Goal: Check status: Check status

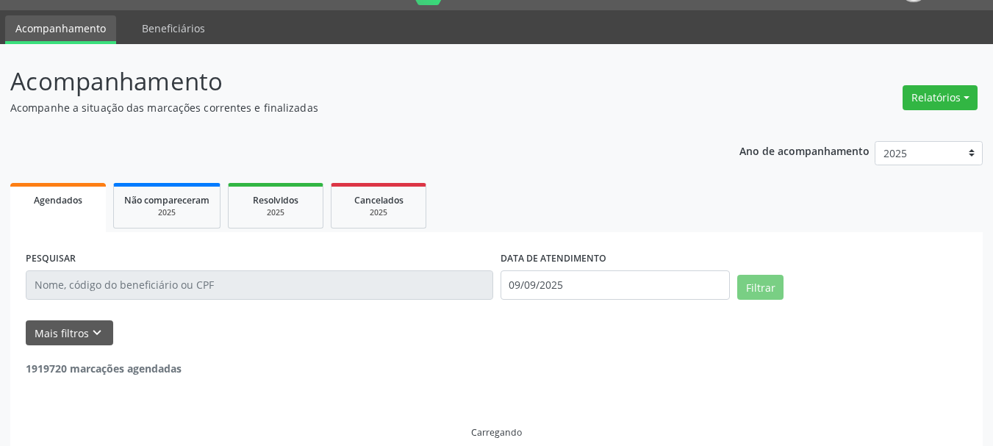
scroll to position [56, 0]
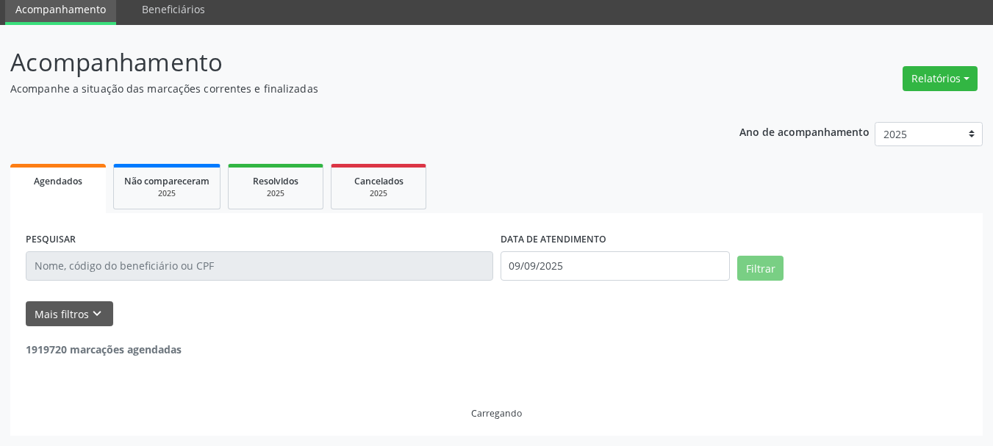
click at [71, 184] on span "Agendados" at bounding box center [58, 181] width 48 height 12
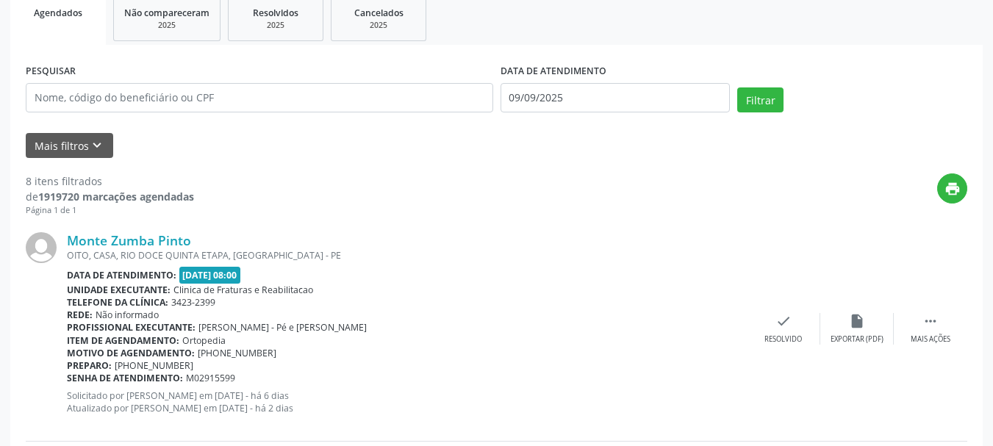
scroll to position [198, 0]
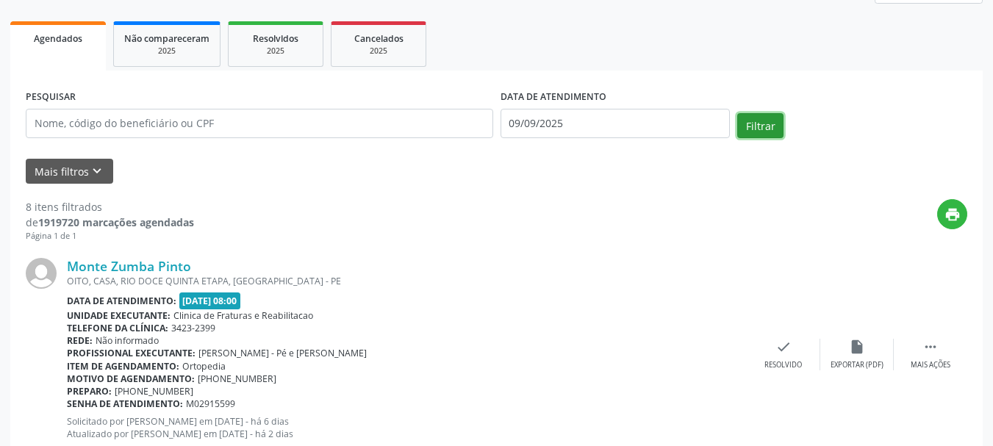
click at [763, 126] on button "Filtrar" at bounding box center [760, 125] width 46 height 25
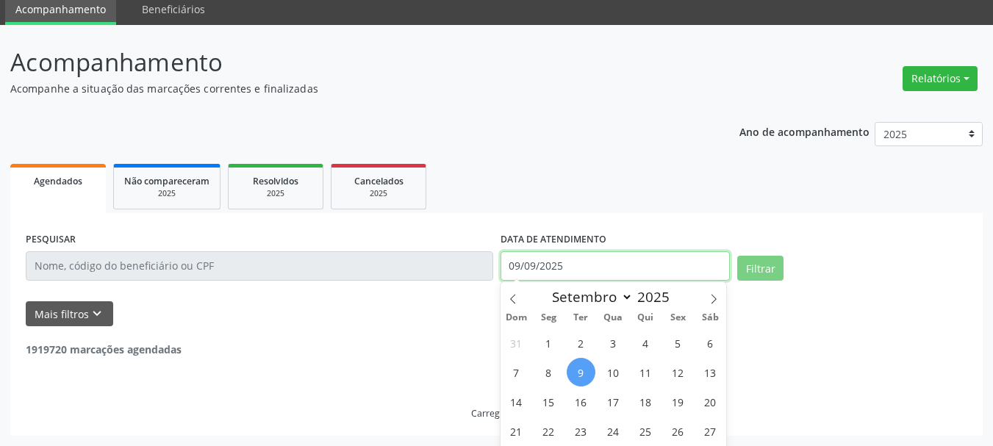
scroll to position [99, 0]
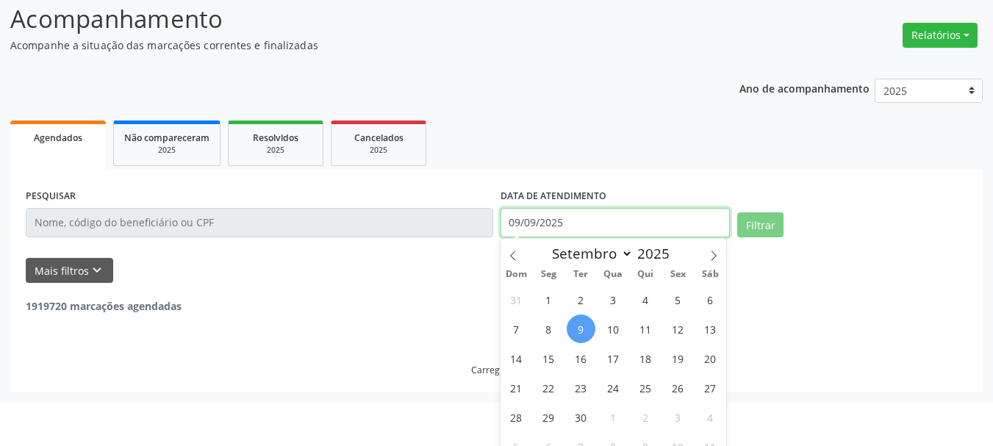
click at [579, 261] on body "Central de Marcação [PERSON_NAME] Recepcionista da clínica  Configurações Sair…" at bounding box center [496, 124] width 993 height 446
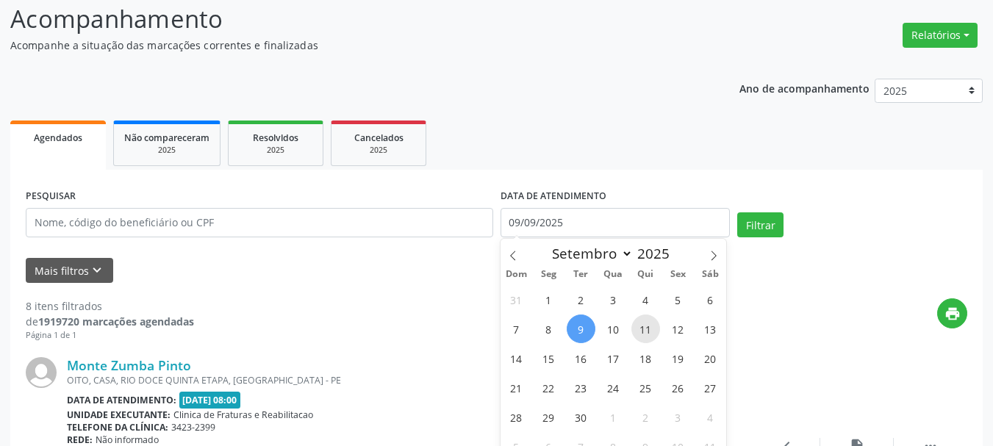
click at [658, 325] on span "11" at bounding box center [645, 328] width 29 height 29
type input "[DATE]"
click at [649, 334] on span "11" at bounding box center [645, 328] width 29 height 29
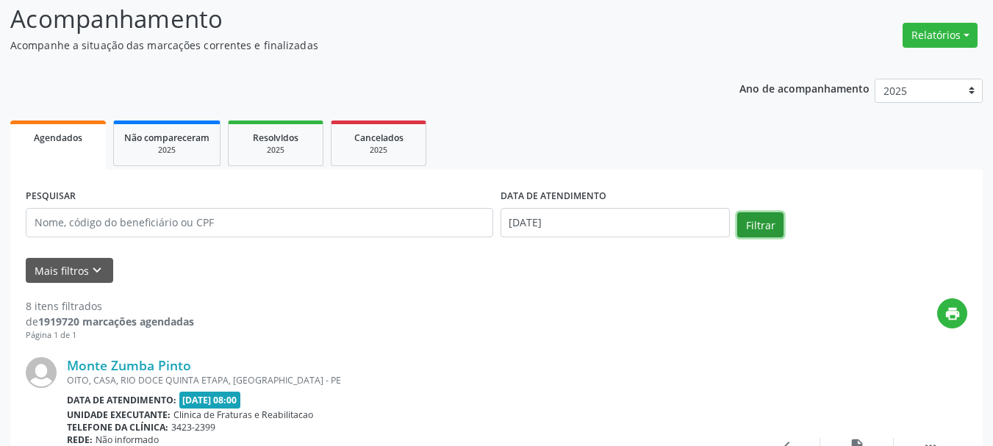
click at [766, 224] on button "Filtrar" at bounding box center [760, 224] width 46 height 25
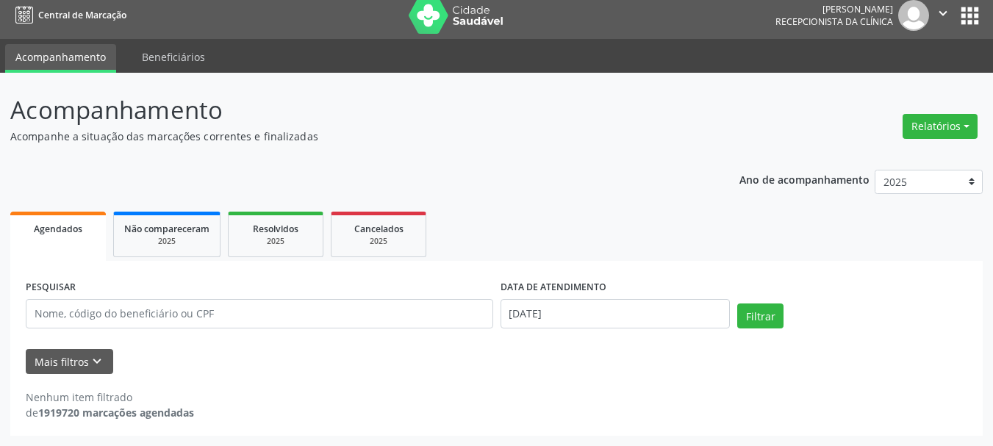
scroll to position [8, 0]
click at [80, 229] on span "Agendados" at bounding box center [58, 229] width 48 height 12
click at [67, 234] on span "Agendados" at bounding box center [58, 229] width 48 height 12
click at [736, 318] on div "Filtrar" at bounding box center [851, 320] width 237 height 35
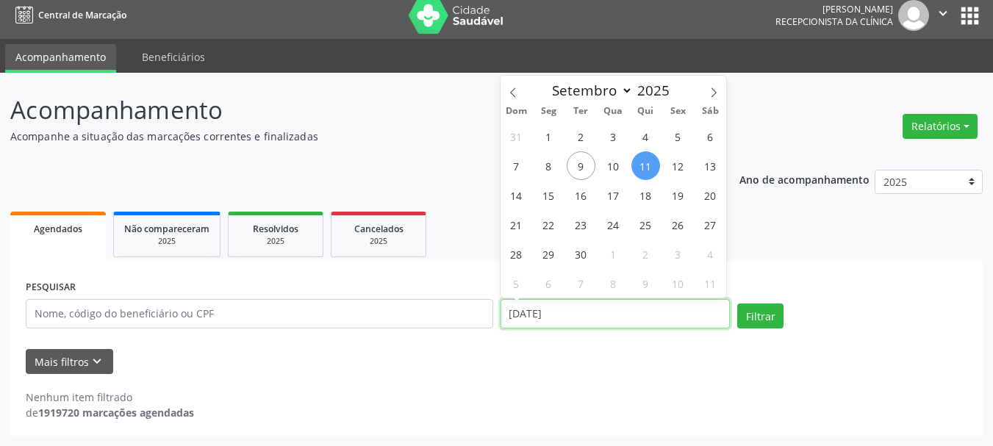
click at [574, 314] on input "[DATE]" at bounding box center [615, 313] width 230 height 29
click at [580, 158] on span "9" at bounding box center [580, 165] width 29 height 29
type input "09/09/2025"
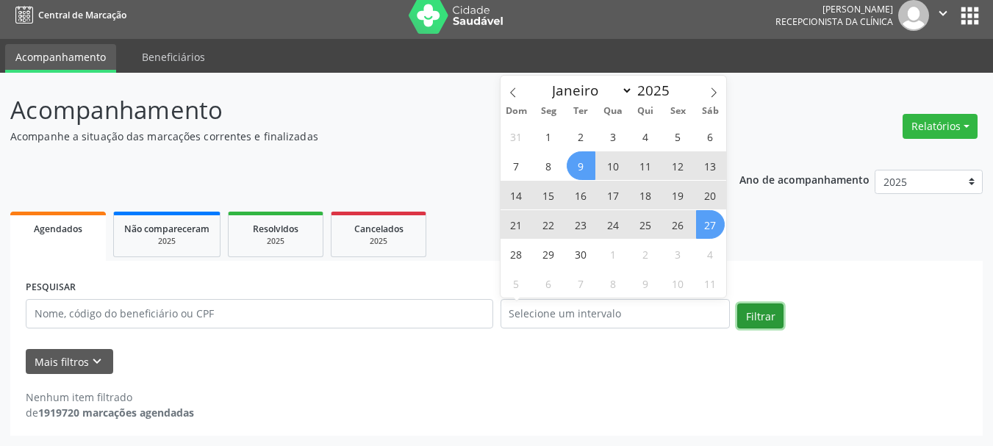
click at [761, 319] on button "Filtrar" at bounding box center [760, 315] width 46 height 25
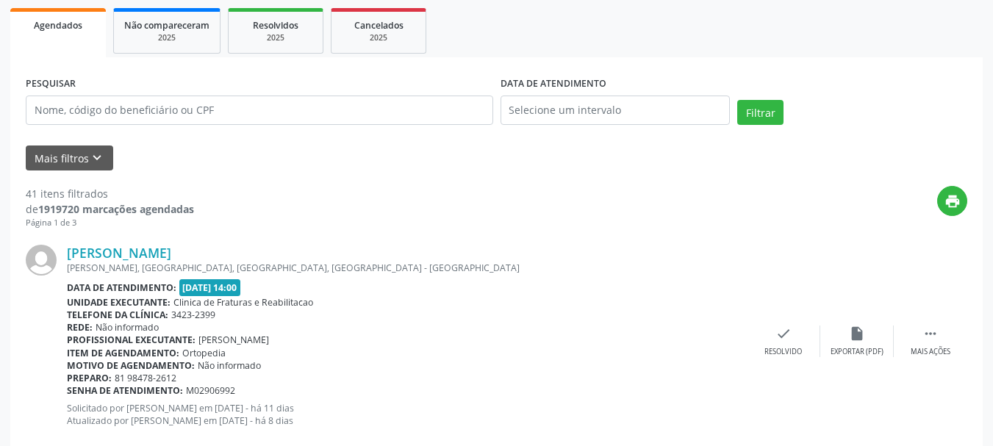
scroll to position [129, 0]
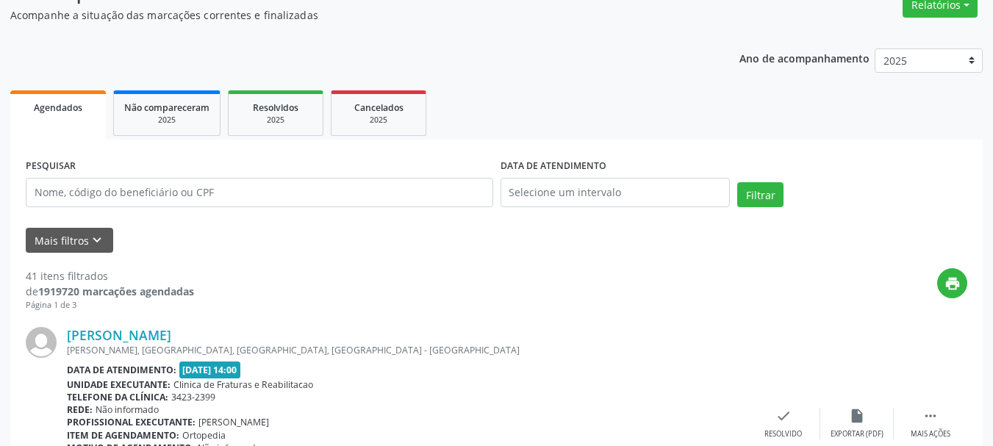
drag, startPoint x: 68, startPoint y: 115, endPoint x: 89, endPoint y: 115, distance: 20.6
click at [69, 115] on link "Agendados" at bounding box center [58, 114] width 96 height 49
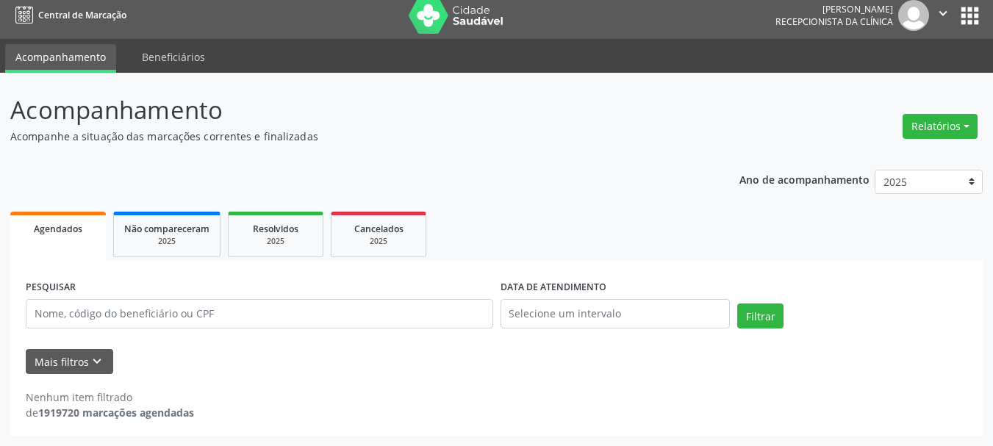
scroll to position [8, 0]
click at [652, 317] on body "Central de Marcação [PERSON_NAME] Recepcionista da clínica  Configurações Sair…" at bounding box center [496, 215] width 993 height 446
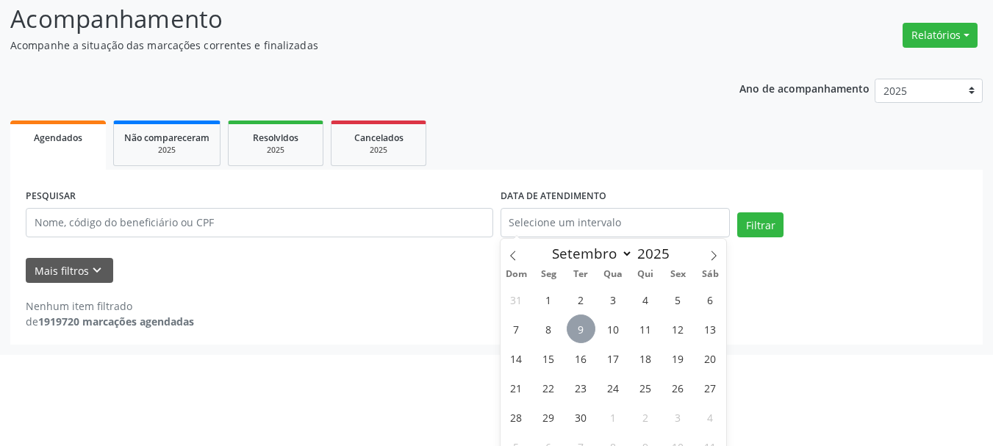
click at [578, 334] on span "9" at bounding box center [580, 328] width 29 height 29
type input "09/09/2025"
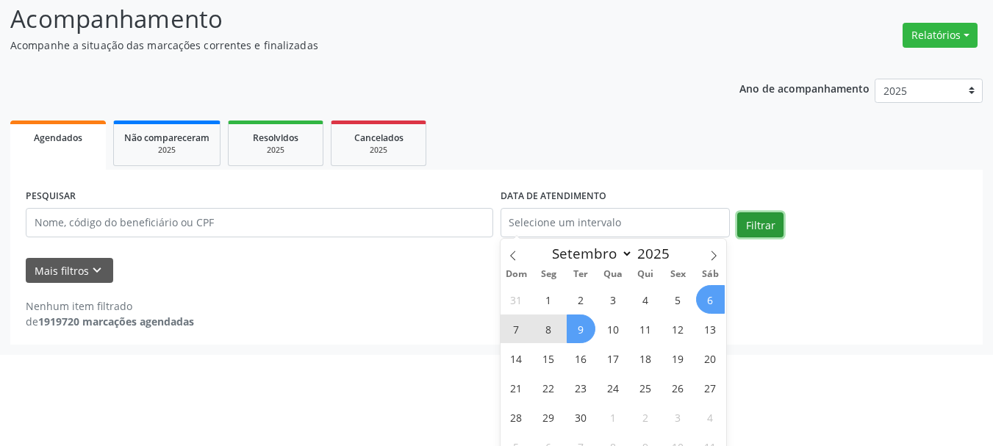
click at [766, 232] on div "Agendados Não compareceram 2025 Resolvidos 2025 Cancelados 2025 PESQUISAR DATA …" at bounding box center [496, 231] width 972 height 228
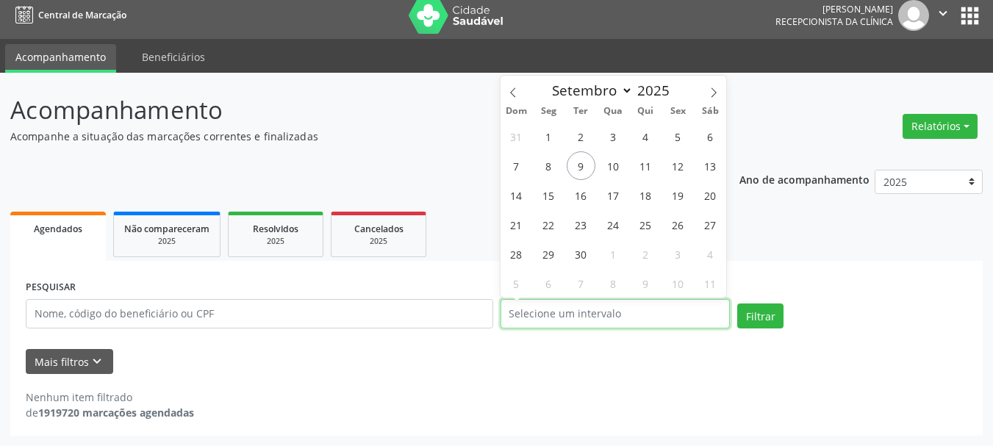
click at [561, 320] on input "text" at bounding box center [615, 313] width 230 height 29
click at [583, 165] on span "9" at bounding box center [580, 165] width 29 height 29
type input "09/09/2025"
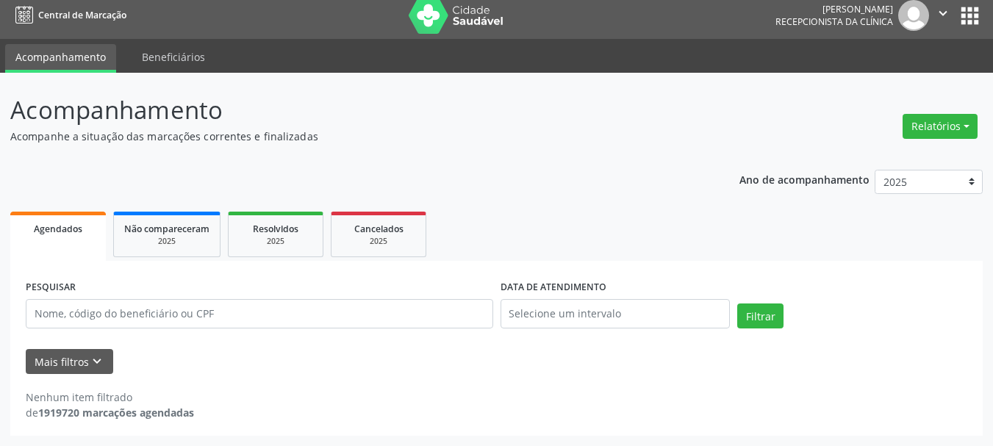
click at [563, 390] on div "Nenhum item filtrado de 1919720 marcações agendadas" at bounding box center [496, 397] width 941 height 46
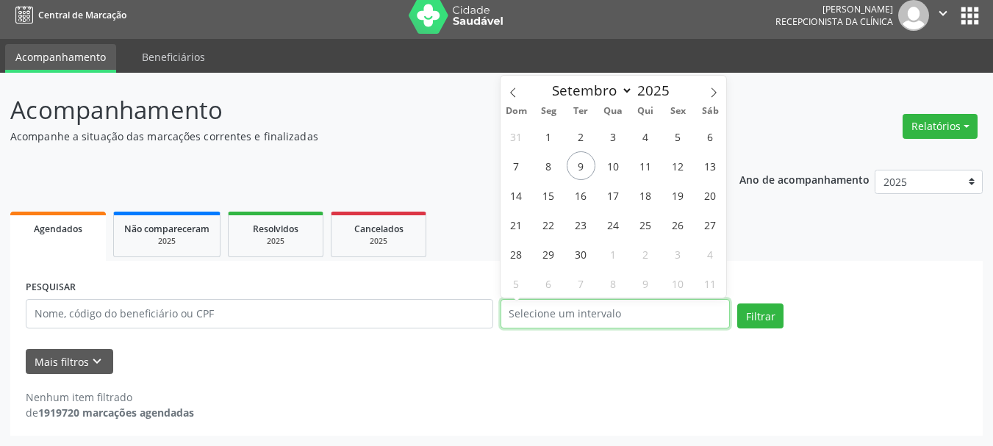
click at [569, 324] on input "text" at bounding box center [615, 313] width 230 height 29
click at [580, 170] on span "9" at bounding box center [580, 165] width 29 height 29
type input "09/09/2025"
click at [580, 170] on span "9" at bounding box center [580, 165] width 29 height 29
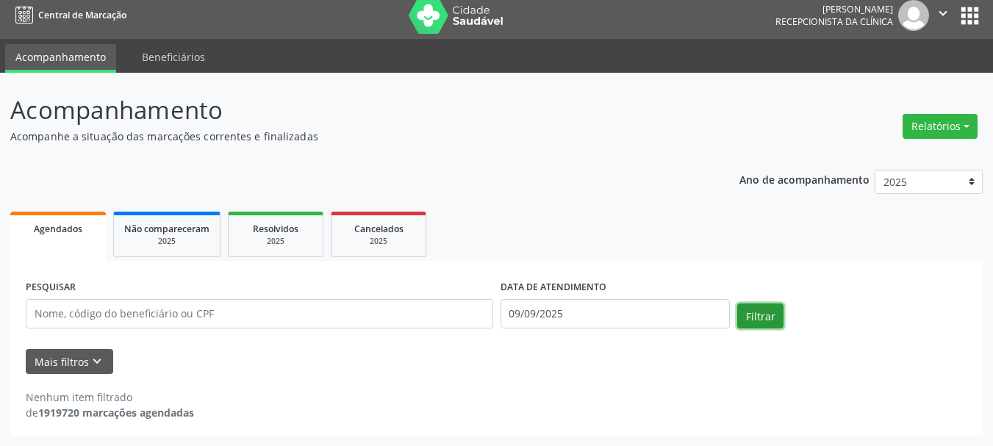
click at [779, 325] on button "Filtrar" at bounding box center [760, 315] width 46 height 25
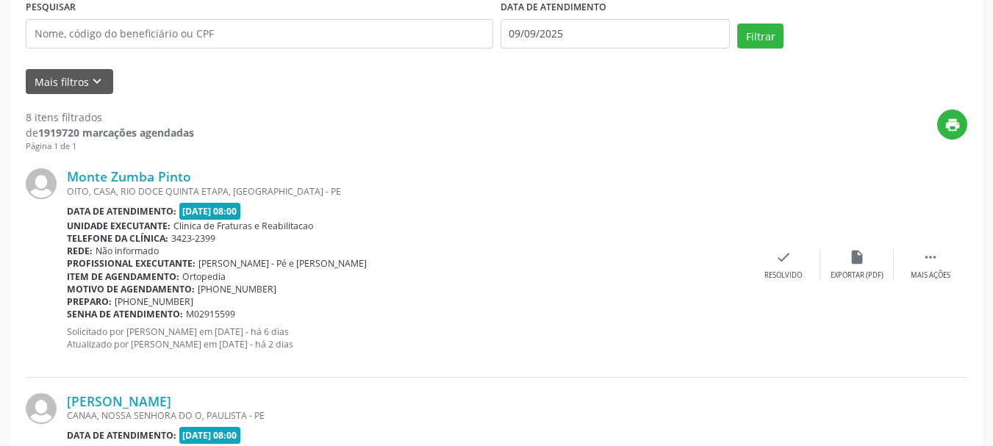
scroll to position [272, 0]
